Goal: Book appointment/travel/reservation

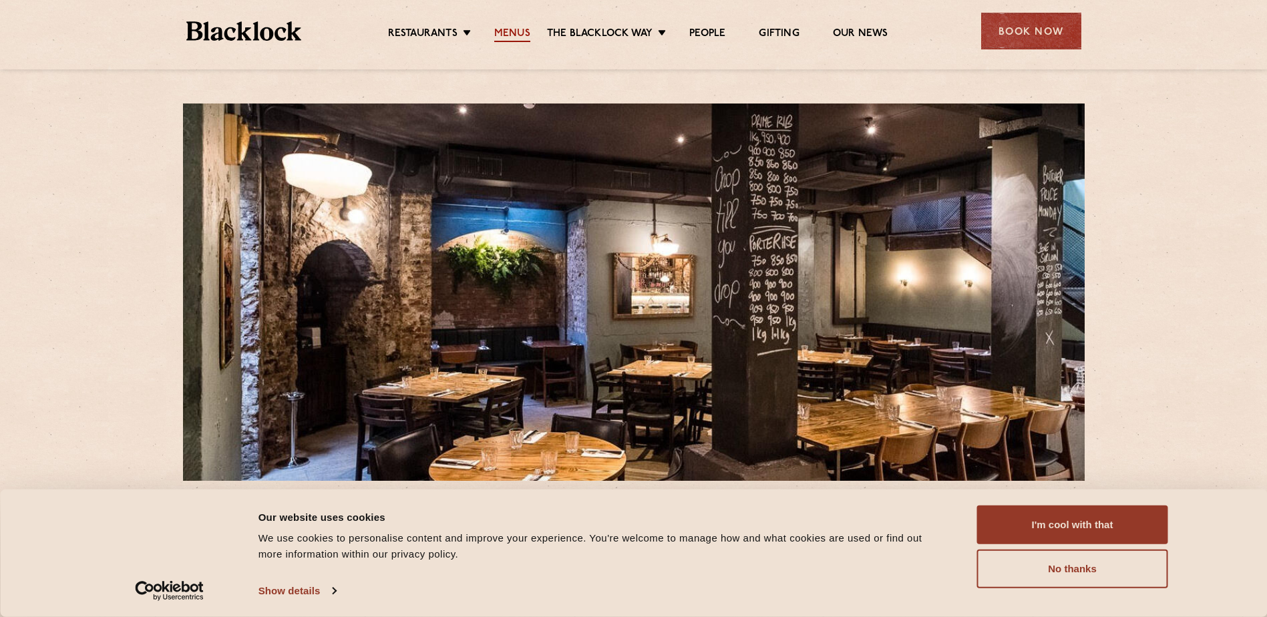
click at [505, 34] on link "Menus" at bounding box center [512, 34] width 36 height 15
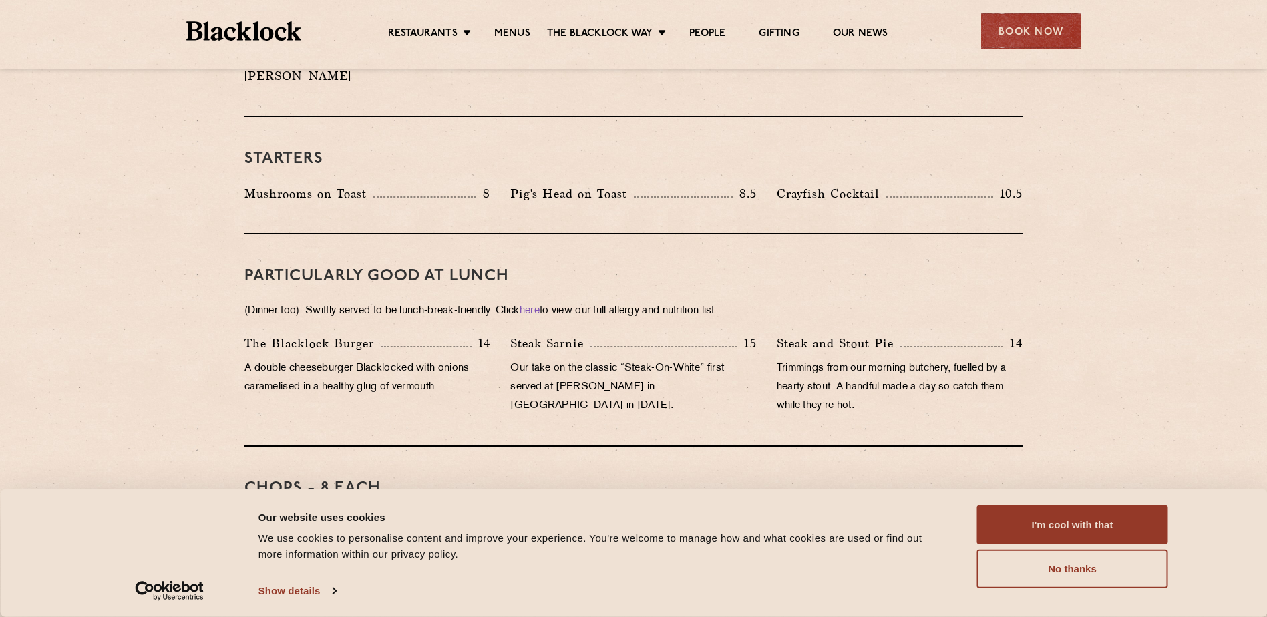
scroll to position [668, 0]
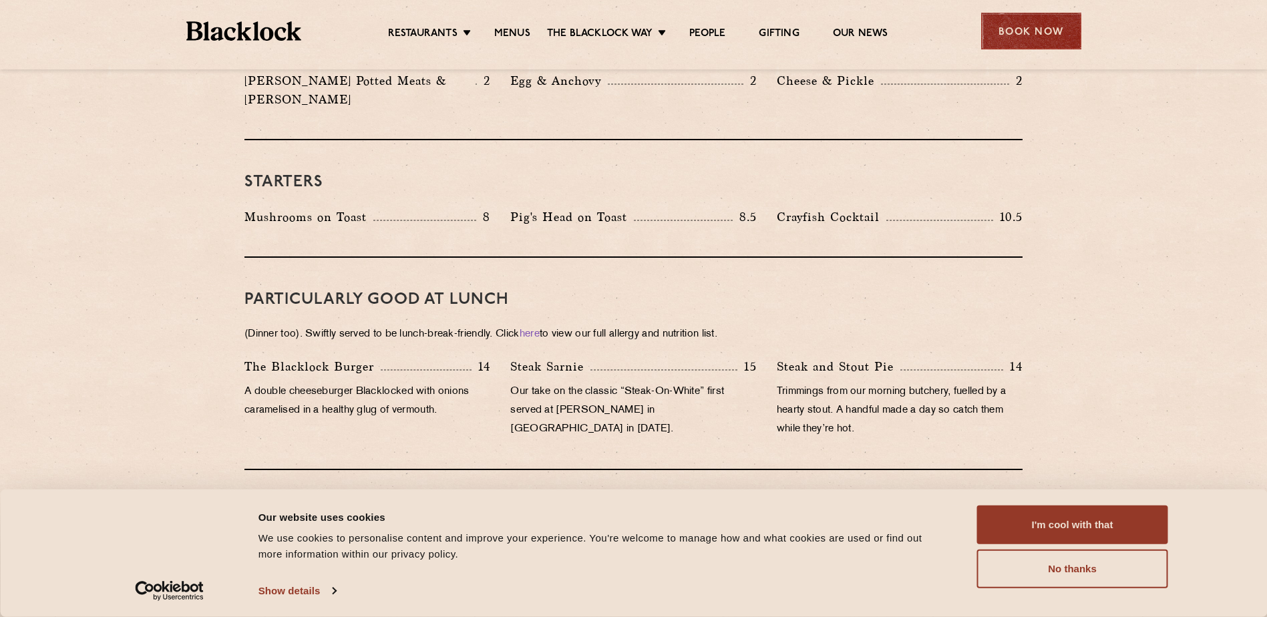
click at [1000, 19] on div "Book Now" at bounding box center [1031, 31] width 100 height 37
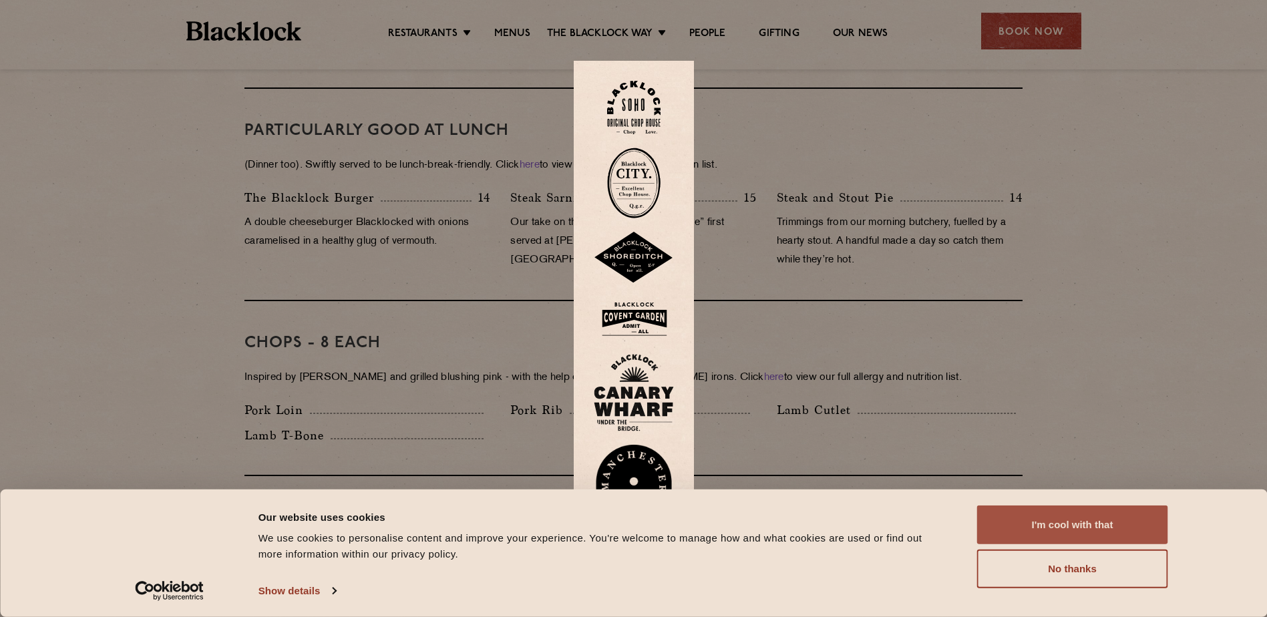
scroll to position [868, 0]
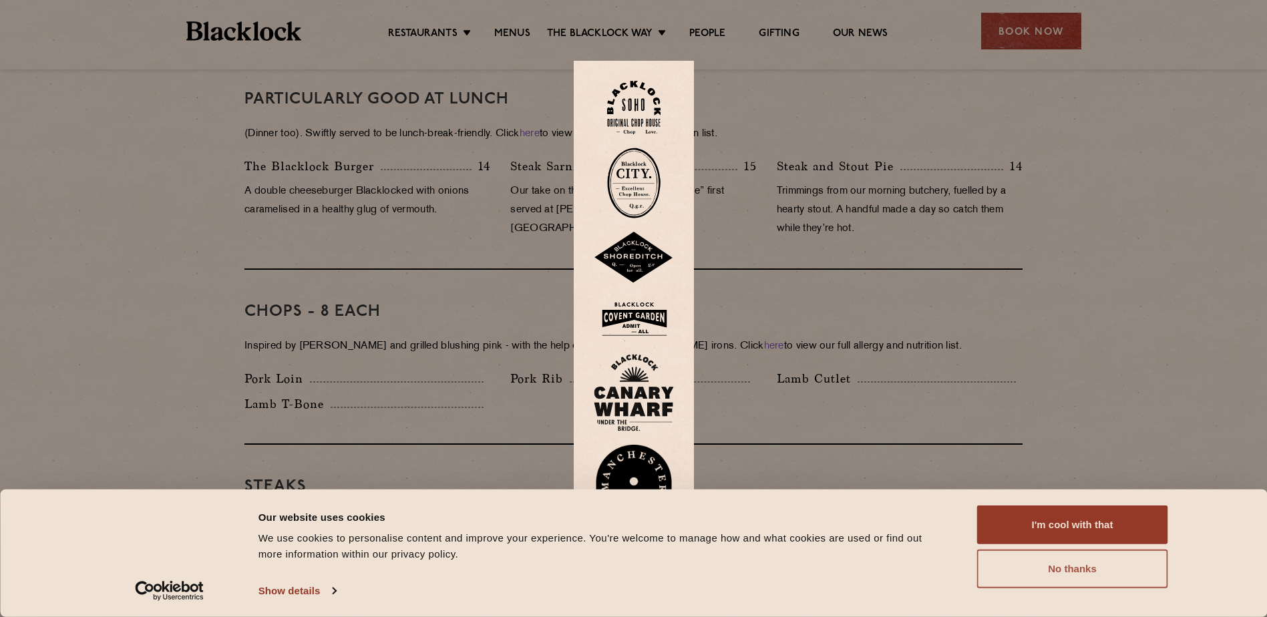
click at [1080, 578] on button "No thanks" at bounding box center [1072, 569] width 191 height 39
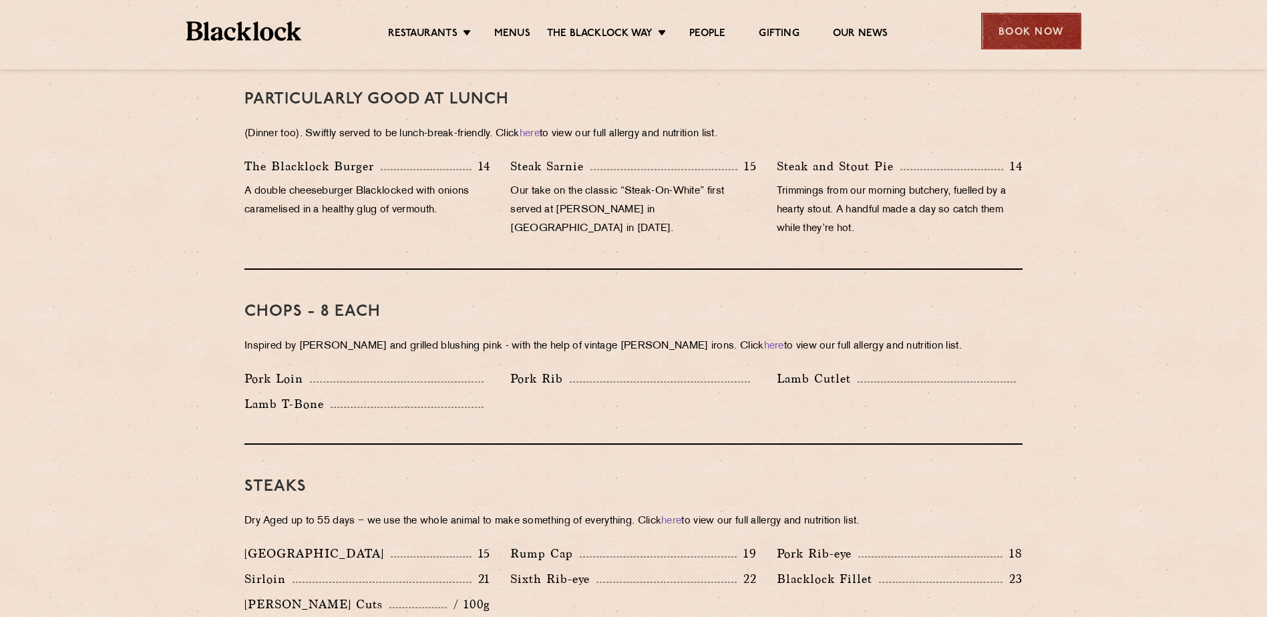
click at [1020, 30] on div "Book Now" at bounding box center [1031, 31] width 100 height 37
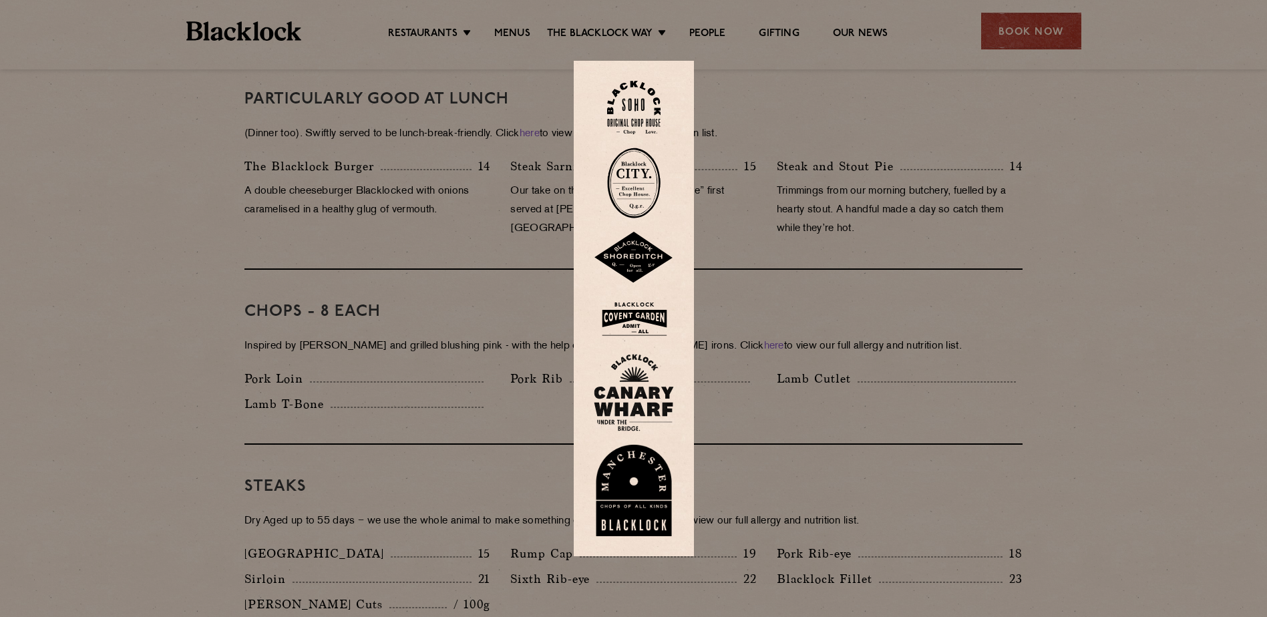
click at [632, 188] on img at bounding box center [633, 183] width 53 height 71
